Goal: Task Accomplishment & Management: Complete application form

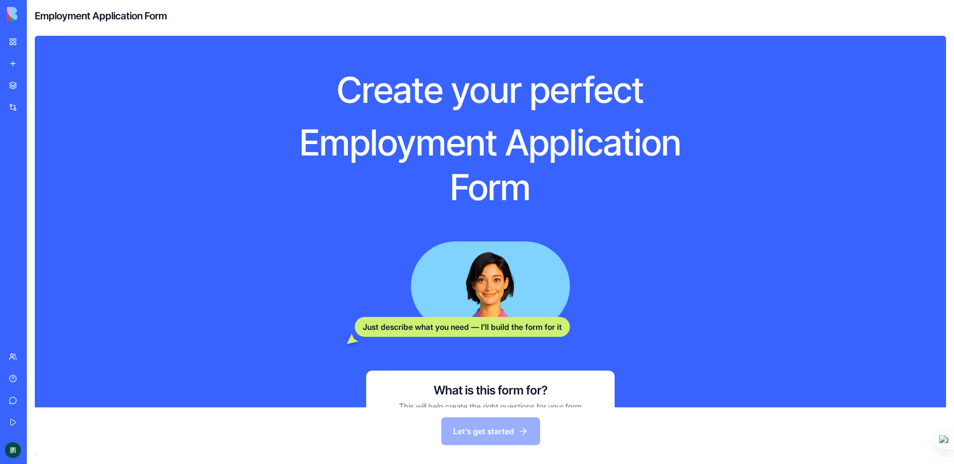
click at [12, 45] on link "My Workspace" at bounding box center [23, 42] width 40 height 20
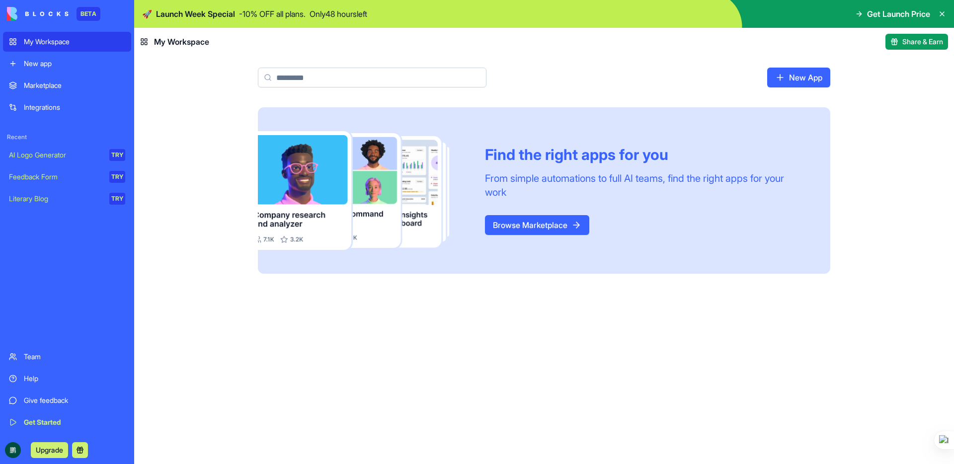
click at [47, 84] on div "Marketplace" at bounding box center [74, 85] width 101 height 10
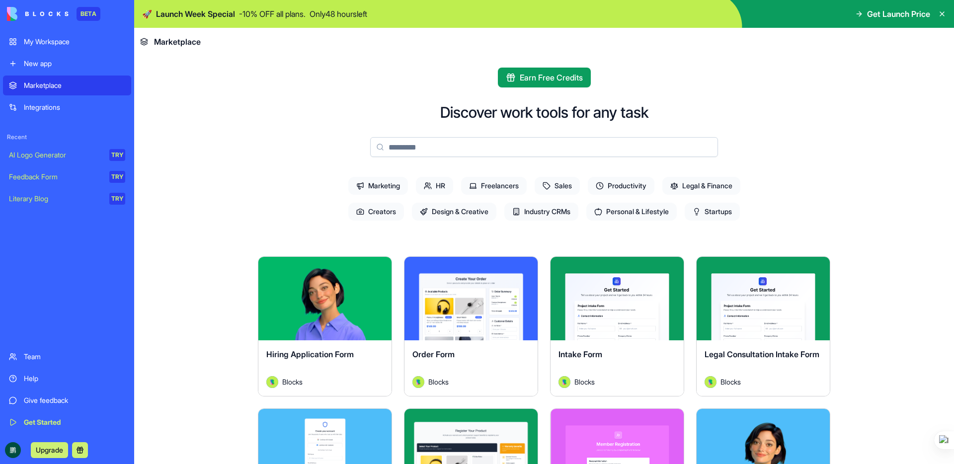
click at [608, 310] on div "Explore" at bounding box center [616, 298] width 133 height 83
click at [609, 300] on button "Explore" at bounding box center [617, 299] width 74 height 20
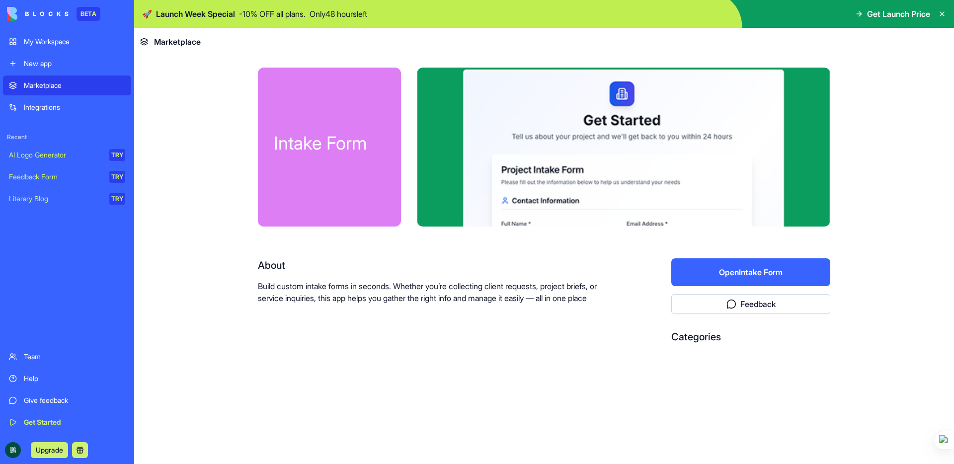
click at [707, 261] on button "Open Intake Form" at bounding box center [750, 272] width 159 height 28
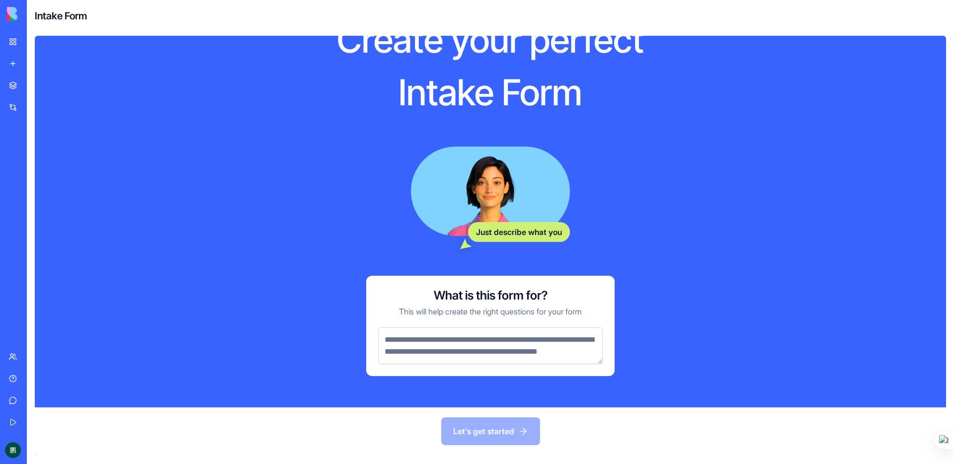
scroll to position [63, 0]
click at [14, 41] on link "My Workspace" at bounding box center [23, 42] width 40 height 20
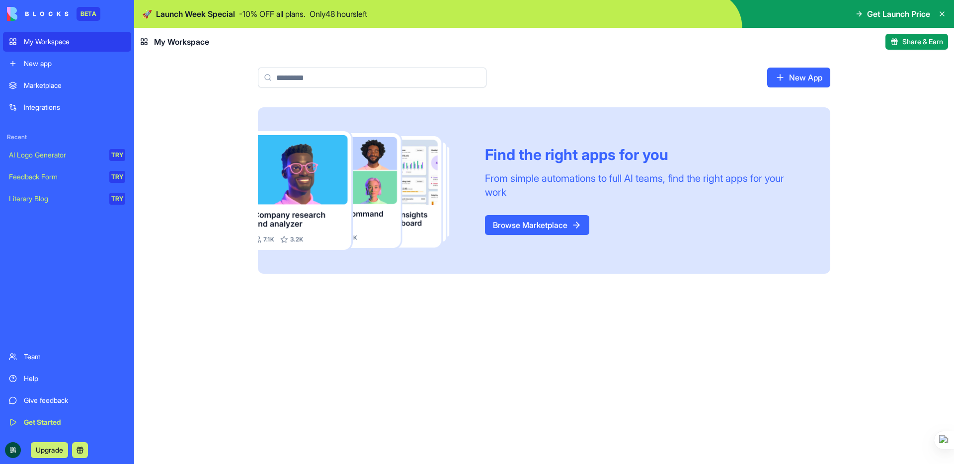
click at [528, 215] on link "Browse Marketplace" at bounding box center [537, 225] width 104 height 20
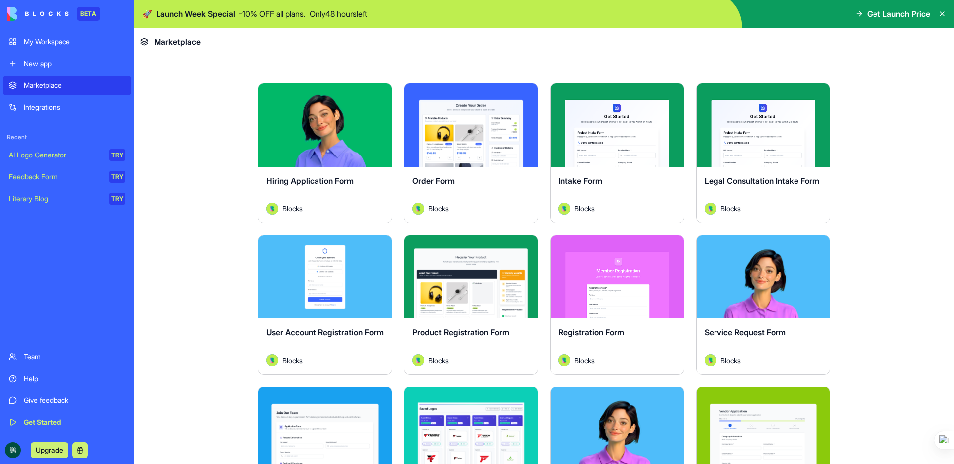
scroll to position [180, 0]
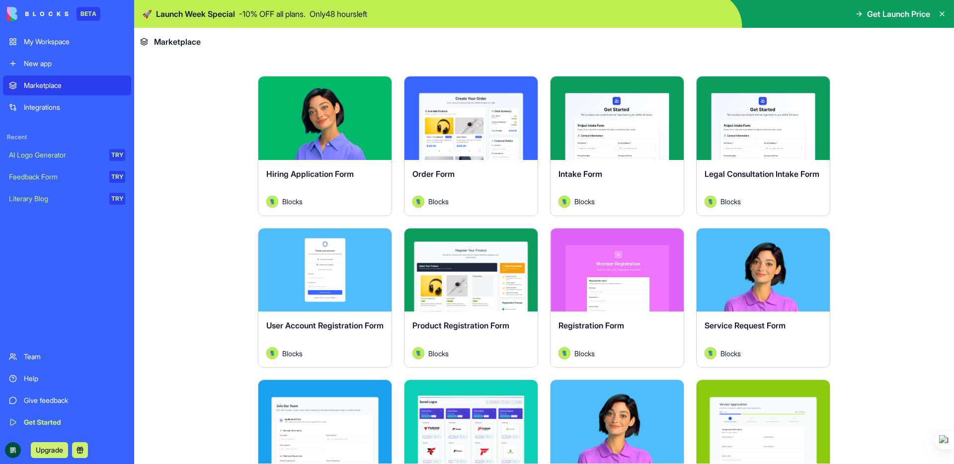
click at [758, 124] on button "Explore" at bounding box center [763, 118] width 74 height 20
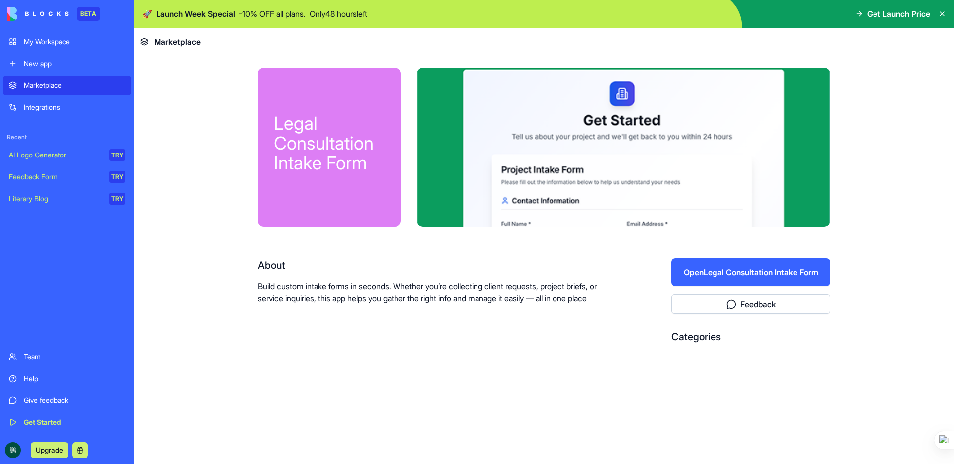
click at [592, 156] on div at bounding box center [623, 147] width 413 height 159
click at [709, 277] on button "Open Legal Consultation Intake Form" at bounding box center [750, 272] width 159 height 28
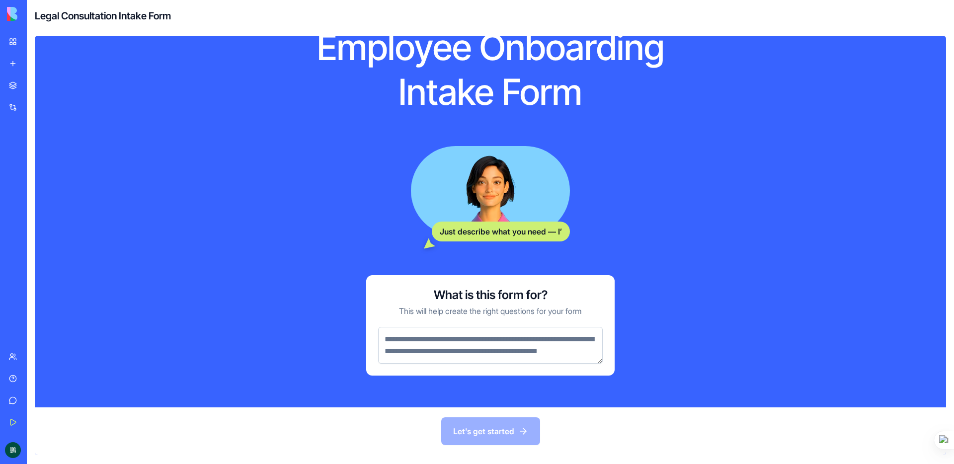
scroll to position [107, 0]
click at [524, 327] on textarea at bounding box center [490, 345] width 224 height 37
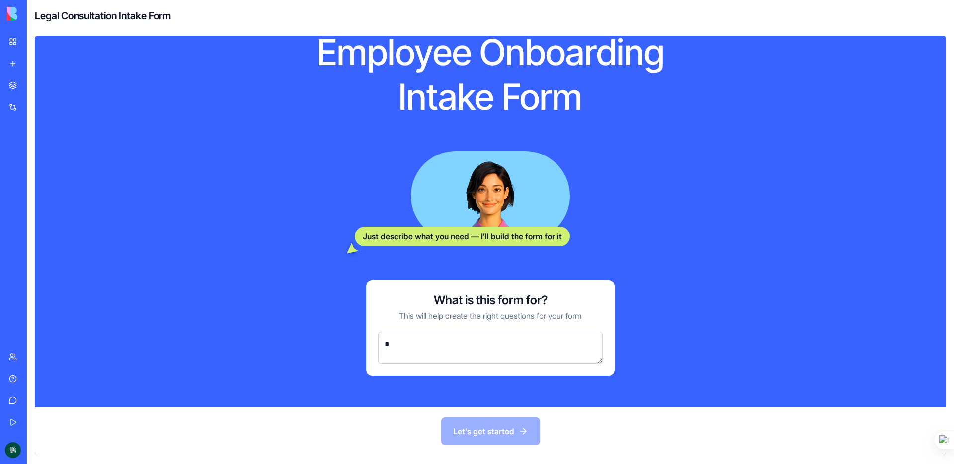
scroll to position [90, 0]
type textarea "****"
click at [503, 420] on button "Let's get started" at bounding box center [490, 431] width 99 height 28
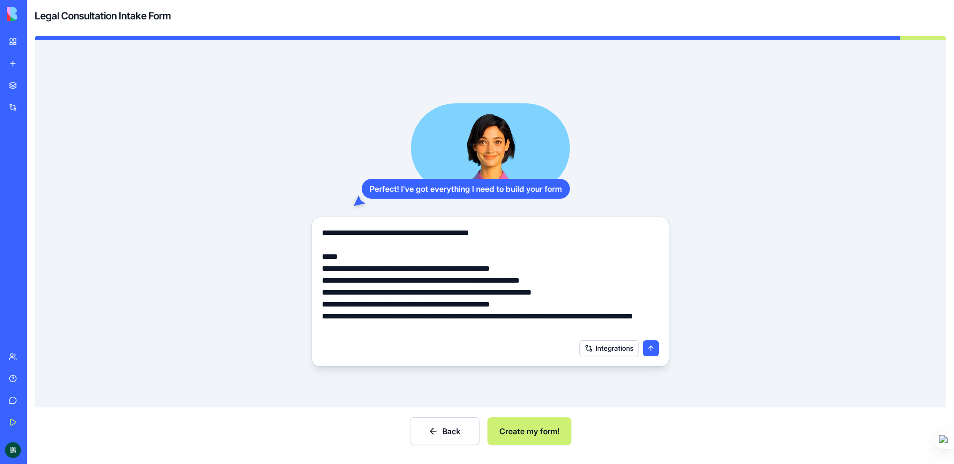
click at [521, 432] on button "Create my form!" at bounding box center [529, 431] width 84 height 28
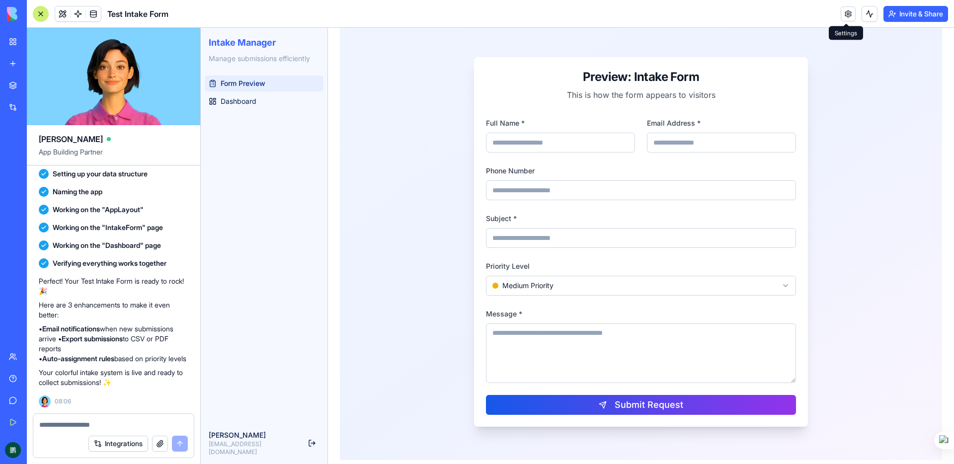
scroll to position [41, 0]
